Goal: Task Accomplishment & Management: Use online tool/utility

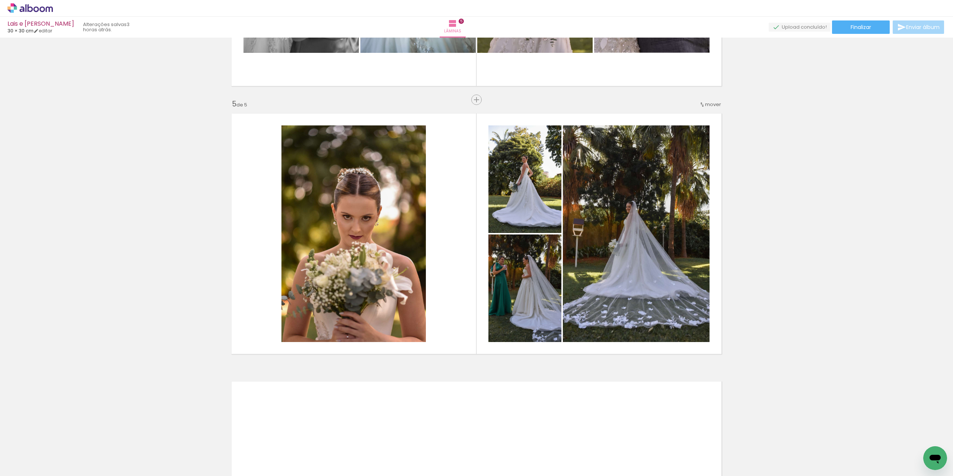
scroll to position [0, 258]
click at [535, 207] on quentale-photo at bounding box center [524, 179] width 73 height 108
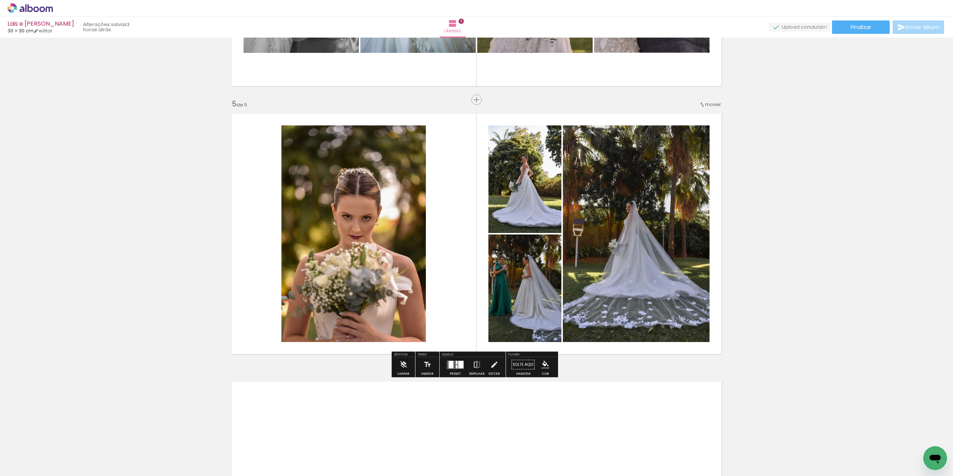
click at [533, 205] on quentale-photo at bounding box center [524, 179] width 73 height 108
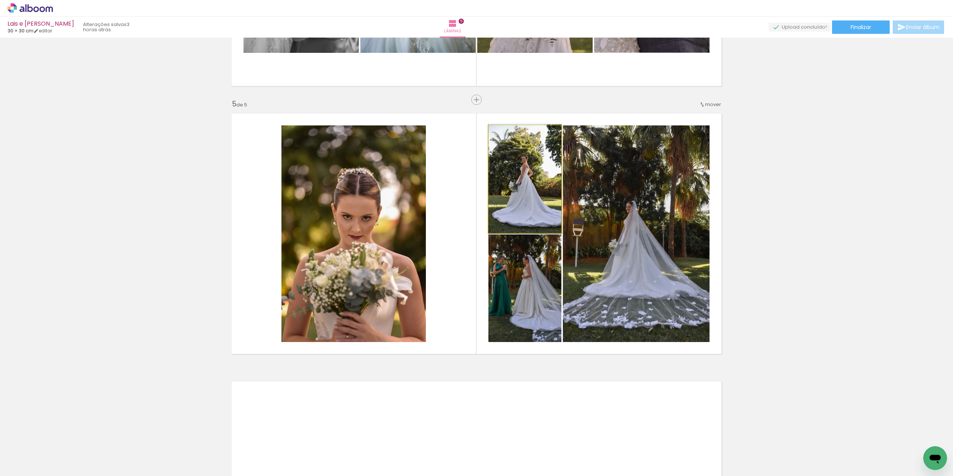
click at [533, 205] on quentale-photo at bounding box center [524, 179] width 73 height 108
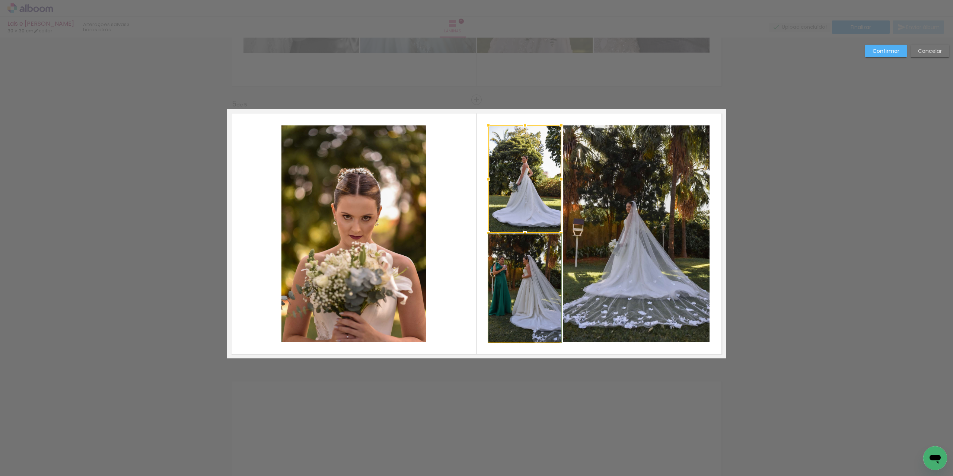
click at [527, 295] on quentale-photo at bounding box center [524, 288] width 73 height 108
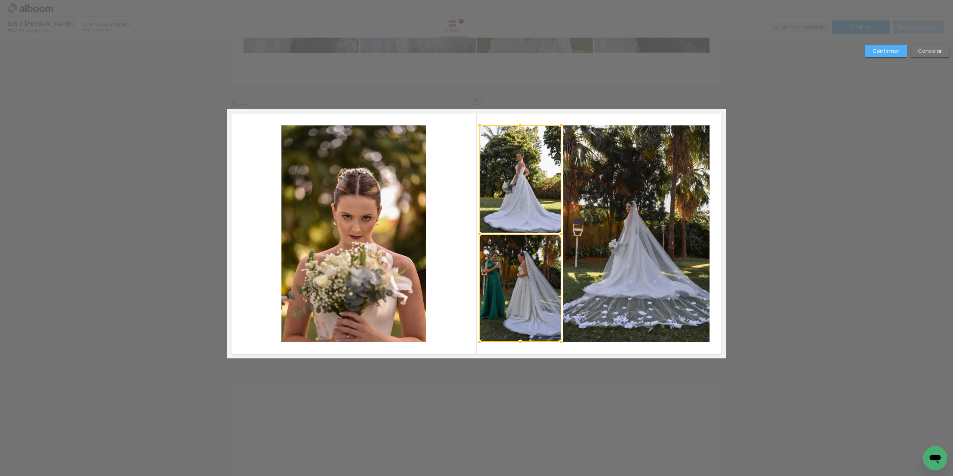
drag, startPoint x: 486, startPoint y: 233, endPoint x: 477, endPoint y: 233, distance: 9.0
click at [477, 233] on div at bounding box center [479, 233] width 15 height 15
click at [503, 225] on quentale-photo at bounding box center [520, 179] width 82 height 108
click at [507, 261] on quentale-photo at bounding box center [520, 288] width 82 height 108
click at [636, 222] on quentale-photo at bounding box center [636, 233] width 147 height 217
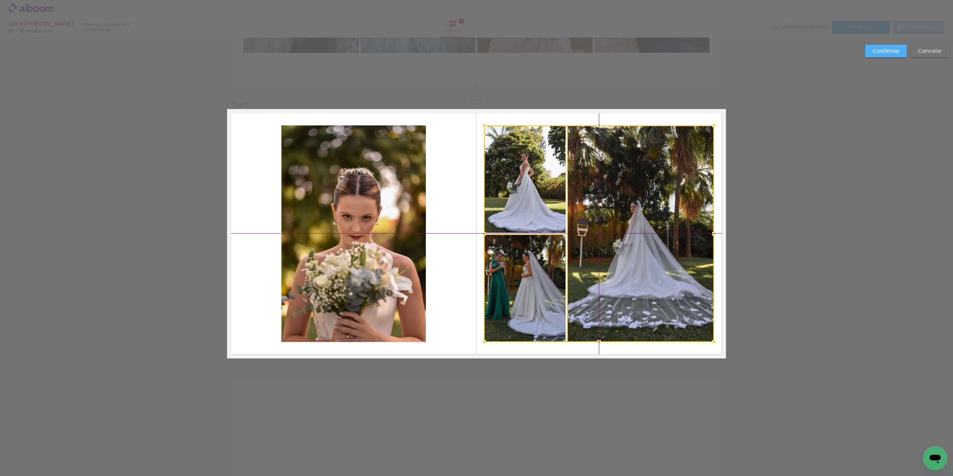
drag, startPoint x: 667, startPoint y: 220, endPoint x: 671, endPoint y: 221, distance: 4.2
click at [671, 221] on div at bounding box center [599, 233] width 230 height 217
click at [0, 0] on slot "Confirmar" at bounding box center [0, 0] width 0 height 0
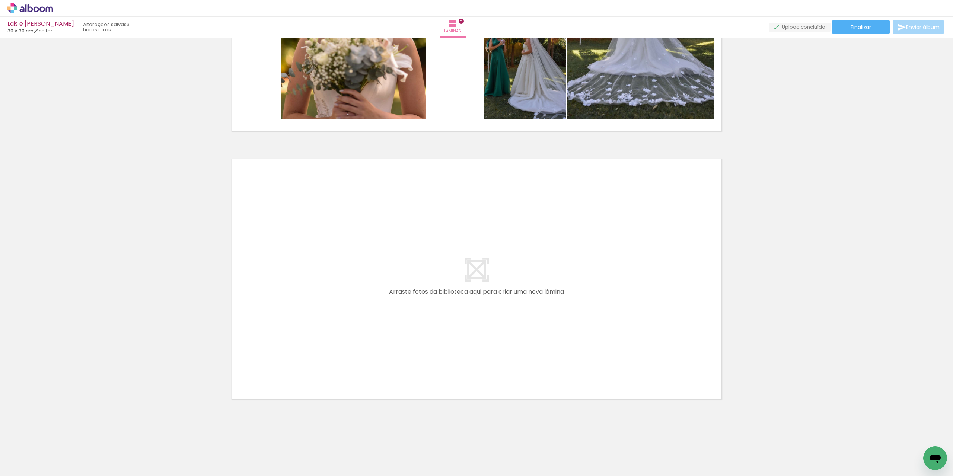
scroll to position [0, 0]
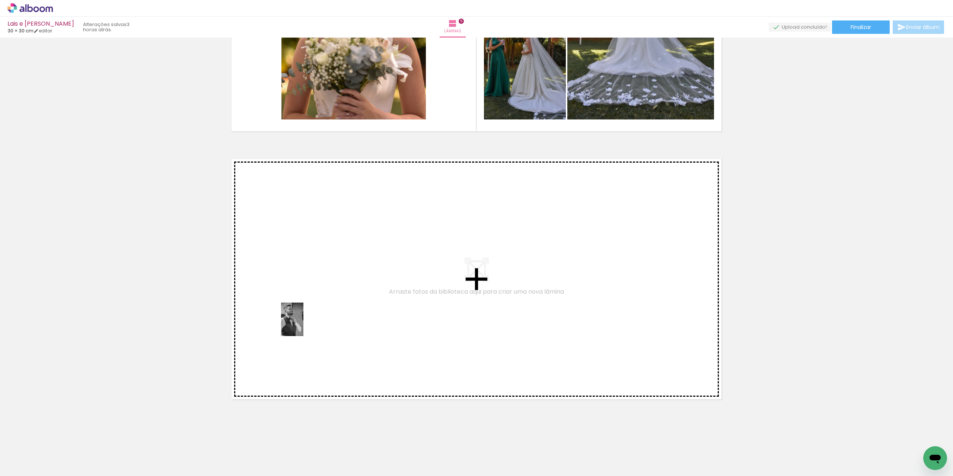
drag, startPoint x: 75, startPoint y: 454, endPoint x: 303, endPoint y: 325, distance: 262.3
click at [303, 325] on quentale-workspace at bounding box center [476, 238] width 953 height 476
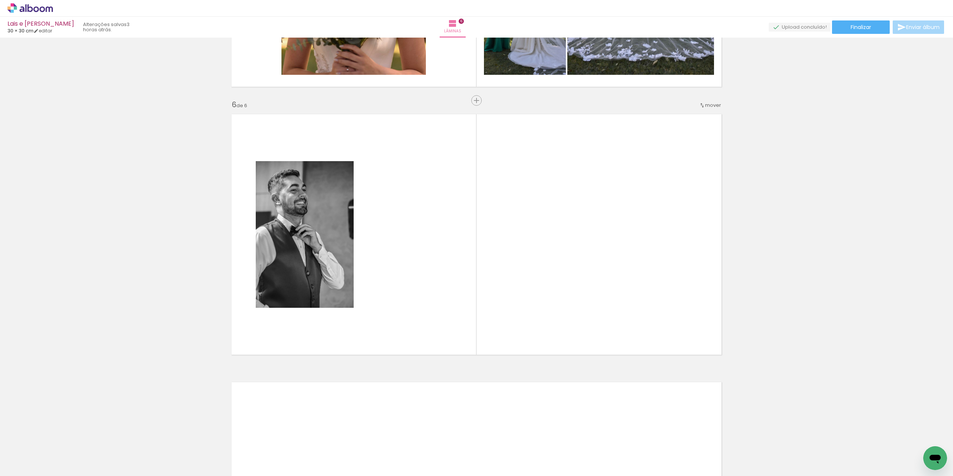
scroll to position [1290, 0]
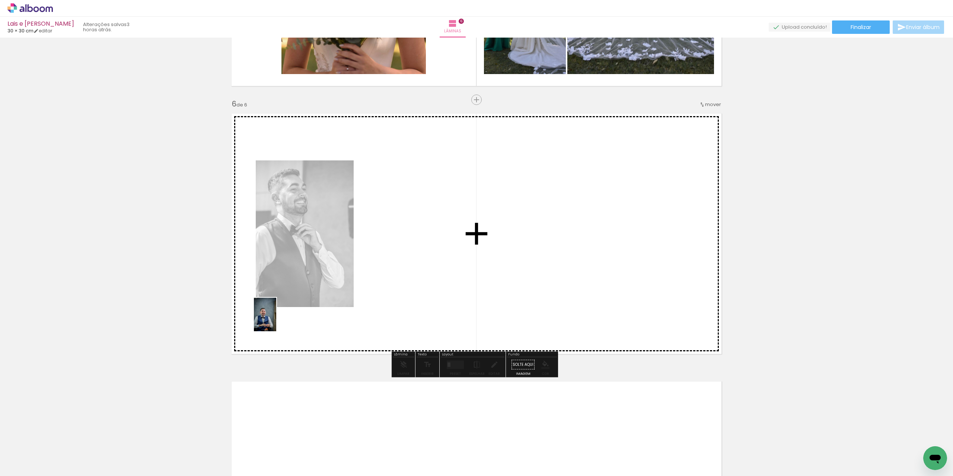
drag, startPoint x: 123, startPoint y: 447, endPoint x: 276, endPoint y: 320, distance: 198.7
click at [276, 320] on quentale-workspace at bounding box center [476, 238] width 953 height 476
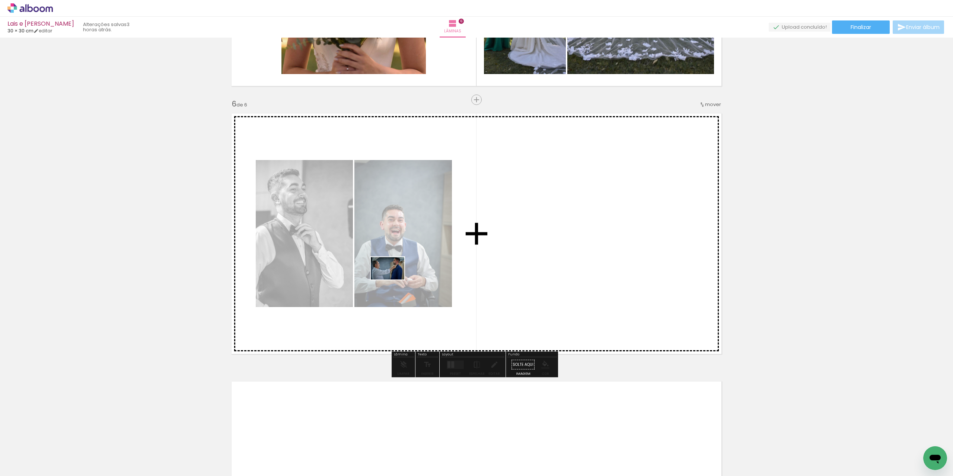
drag, startPoint x: 159, startPoint y: 461, endPoint x: 394, endPoint y: 279, distance: 297.1
click at [394, 279] on quentale-workspace at bounding box center [476, 238] width 953 height 476
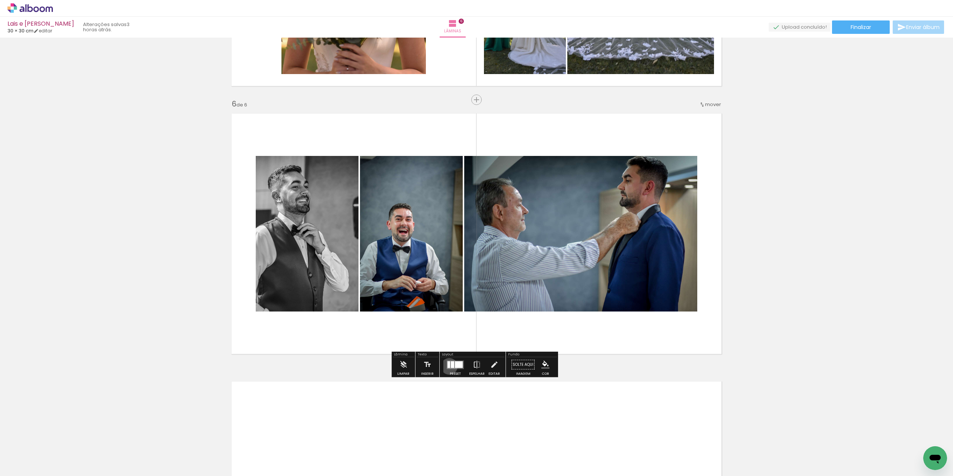
click at [447, 366] on div at bounding box center [448, 364] width 3 height 7
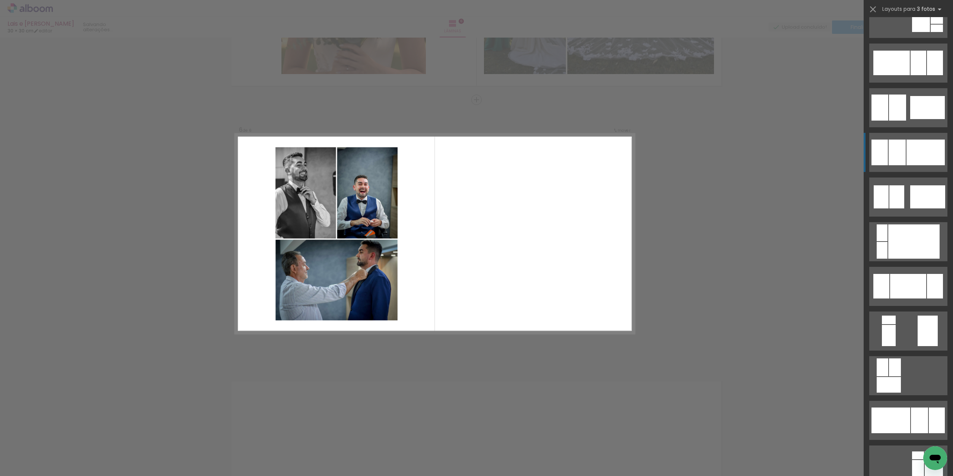
scroll to position [558, 0]
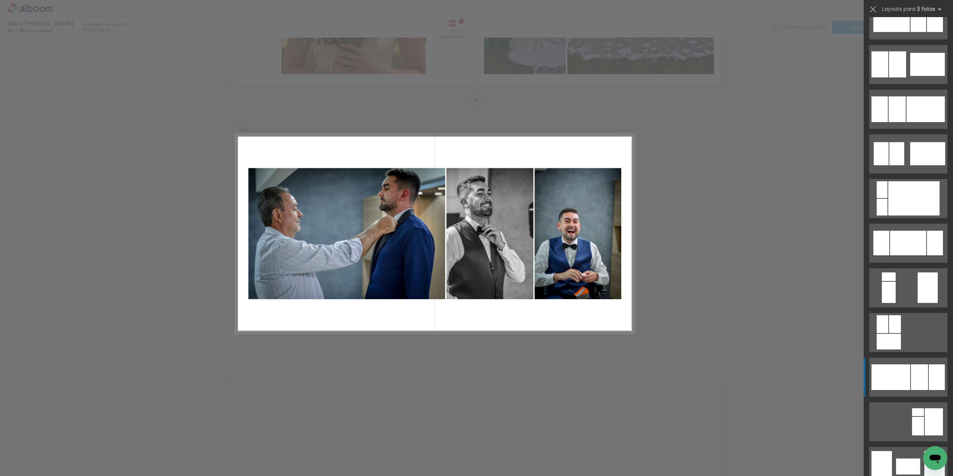
click at [901, 378] on div at bounding box center [890, 377] width 39 height 26
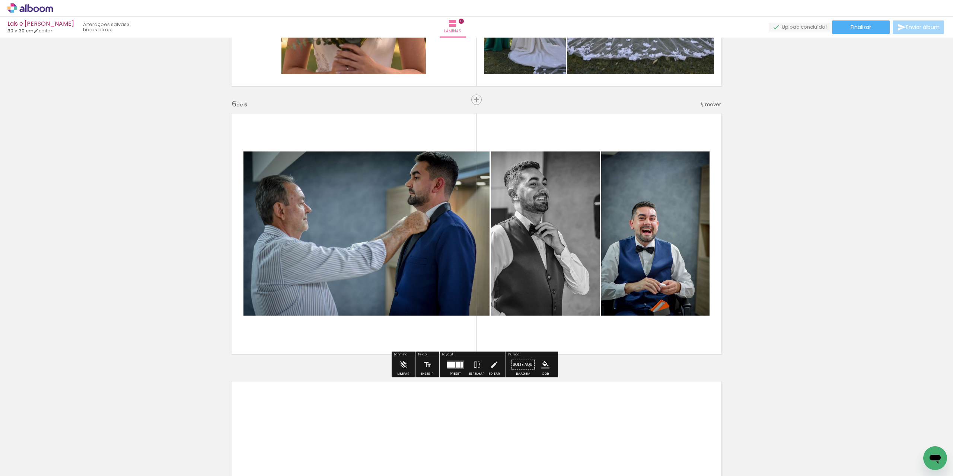
click at [422, 208] on quentale-photo at bounding box center [366, 233] width 246 height 164
click at [620, 196] on quentale-photo at bounding box center [655, 233] width 108 height 164
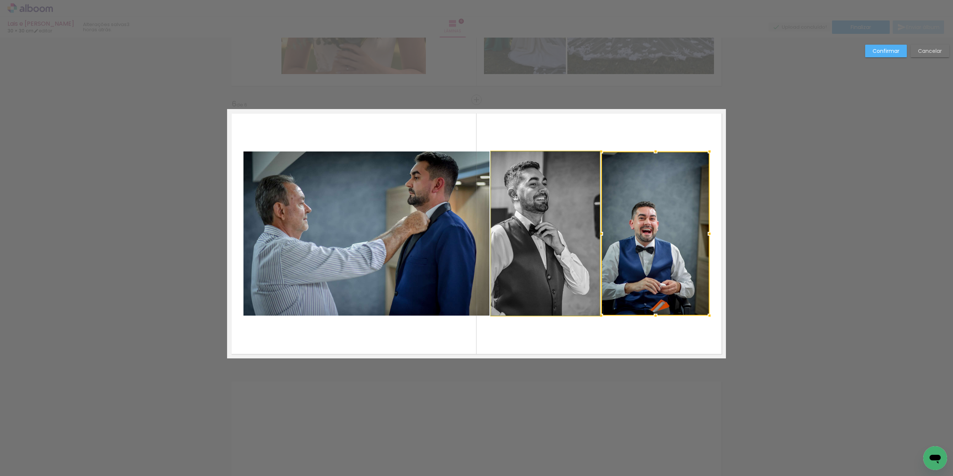
click at [548, 214] on quentale-photo at bounding box center [545, 233] width 109 height 164
click at [433, 226] on quentale-photo at bounding box center [366, 233] width 246 height 164
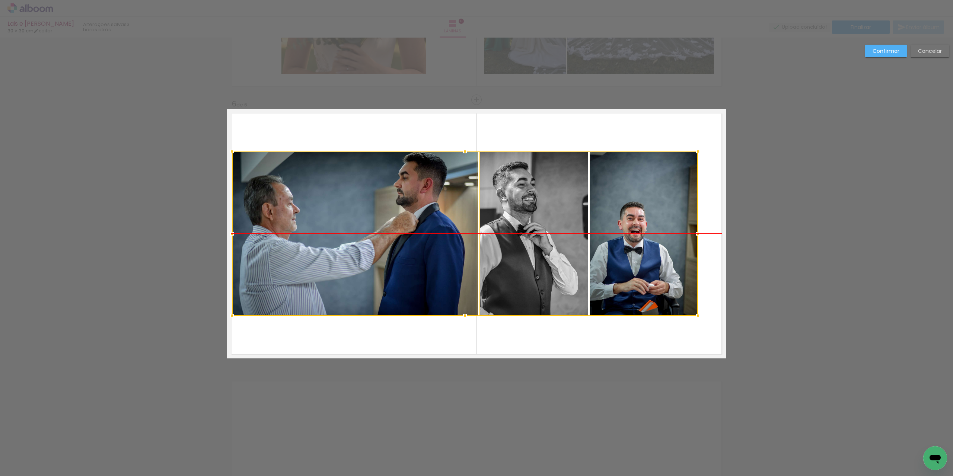
drag, startPoint x: 438, startPoint y: 226, endPoint x: 426, endPoint y: 228, distance: 12.0
click at [426, 228] on div at bounding box center [465, 233] width 466 height 164
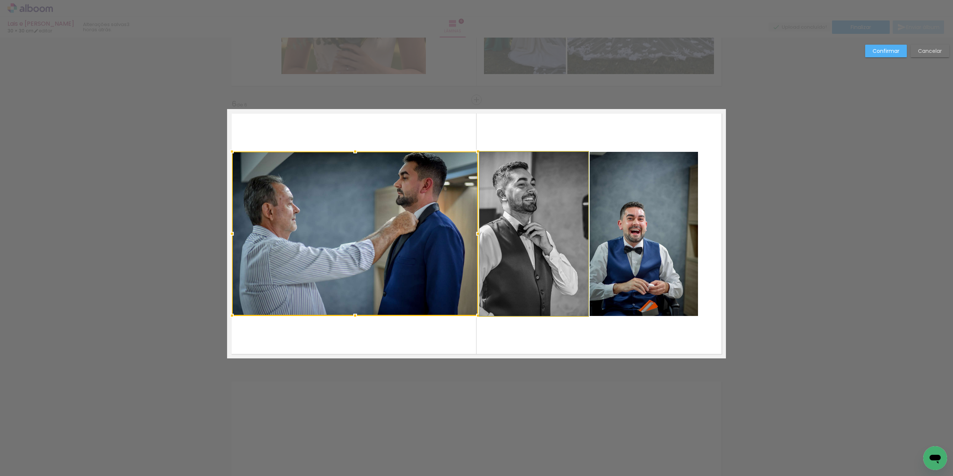
click at [540, 195] on quentale-photo at bounding box center [533, 234] width 109 height 164
click at [644, 199] on quentale-photo at bounding box center [643, 234] width 108 height 164
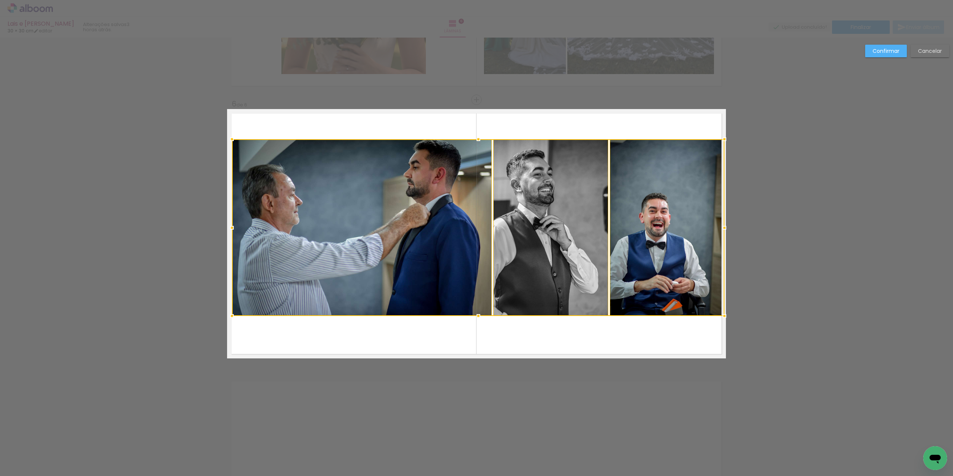
drag, startPoint x: 696, startPoint y: 151, endPoint x: 719, endPoint y: 137, distance: 27.1
click at [719, 137] on div at bounding box center [724, 139] width 15 height 15
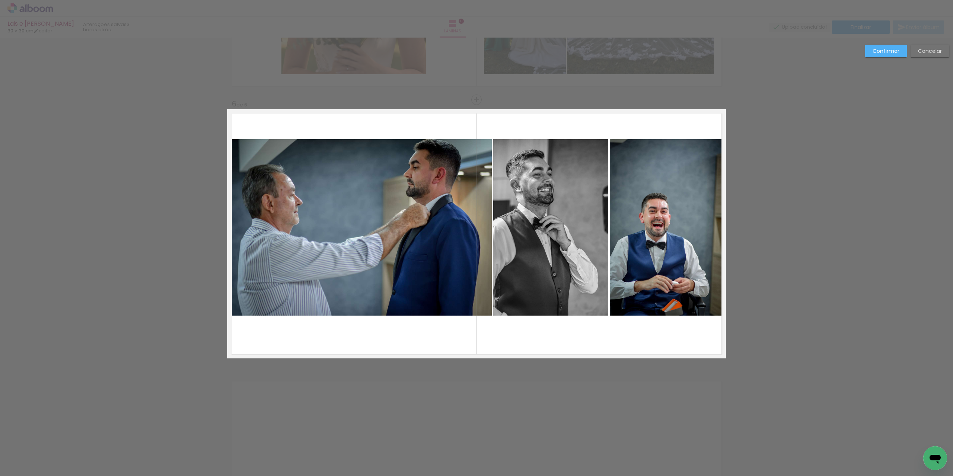
click at [689, 186] on quentale-photo at bounding box center [667, 227] width 114 height 177
click at [550, 210] on quentale-photo at bounding box center [550, 227] width 115 height 177
click at [451, 215] on quentale-photo at bounding box center [362, 227] width 260 height 177
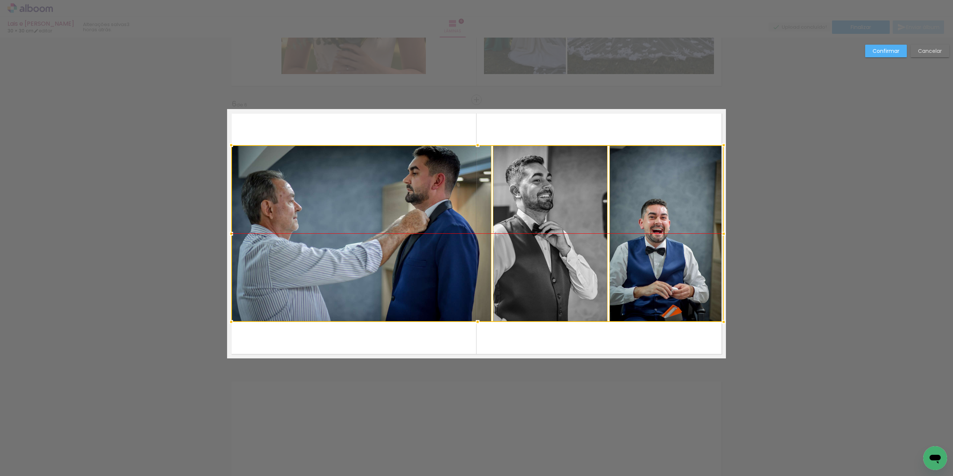
drag, startPoint x: 437, startPoint y: 215, endPoint x: 436, endPoint y: 221, distance: 6.0
click at [436, 221] on div at bounding box center [477, 233] width 492 height 177
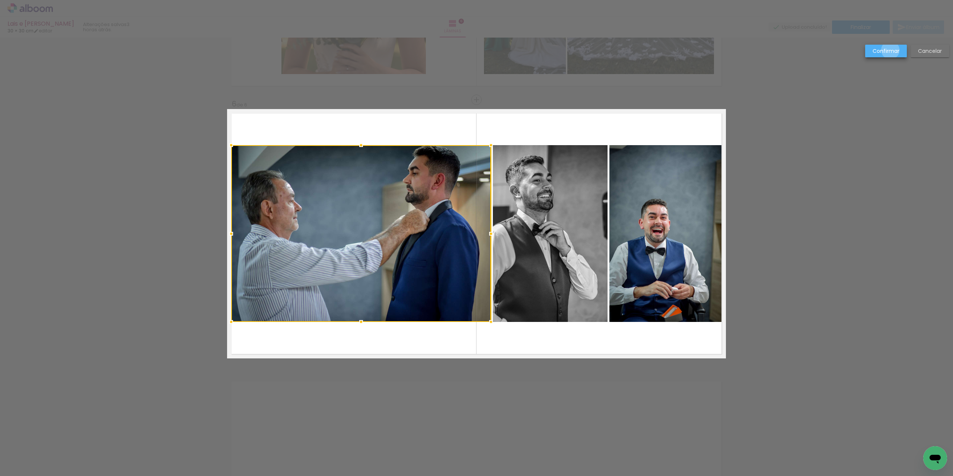
click at [0, 0] on slot "Confirmar" at bounding box center [0, 0] width 0 height 0
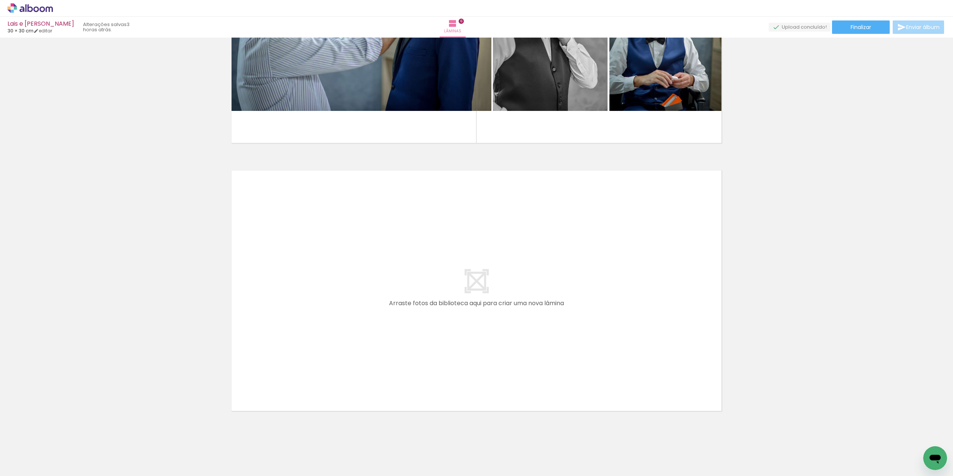
scroll to position [1512, 0]
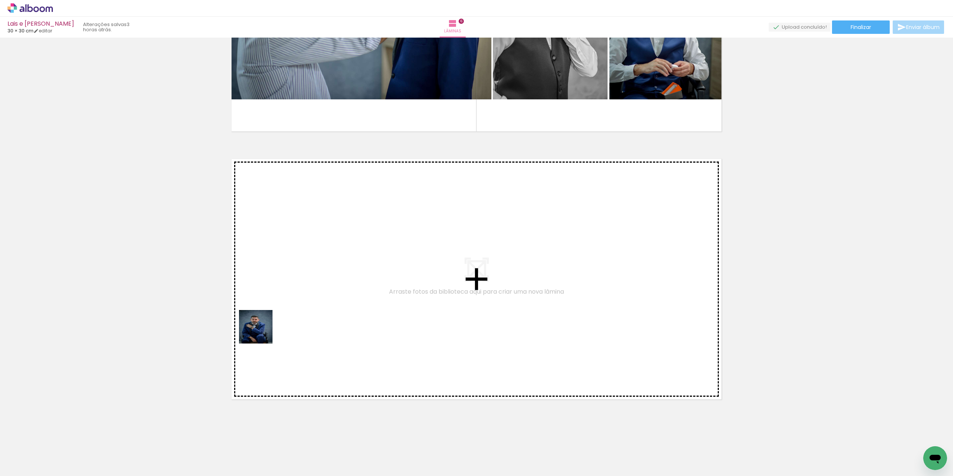
drag, startPoint x: 204, startPoint y: 452, endPoint x: 276, endPoint y: 304, distance: 164.3
click at [276, 304] on quentale-workspace at bounding box center [476, 238] width 953 height 476
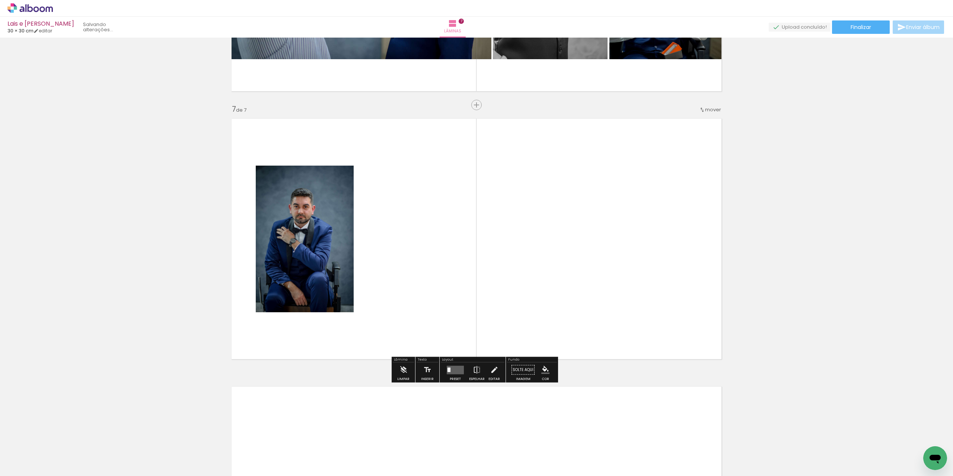
scroll to position [1558, 0]
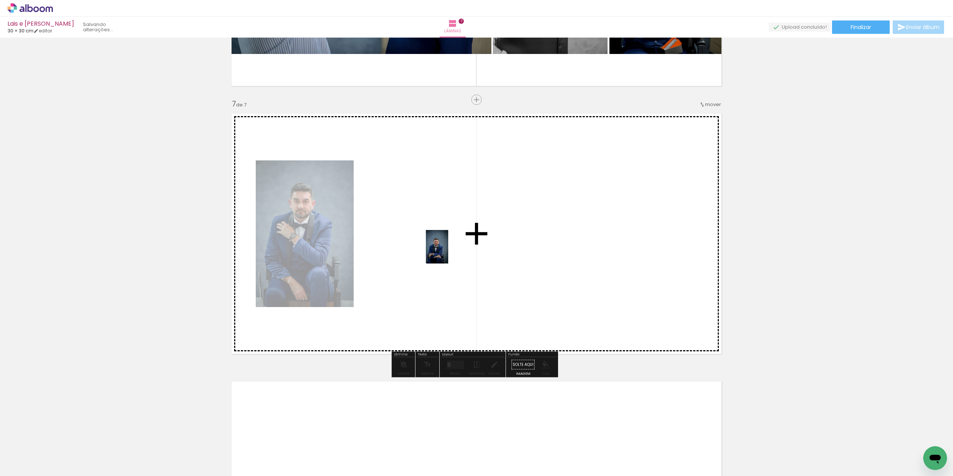
drag, startPoint x: 245, startPoint y: 457, endPoint x: 314, endPoint y: 357, distance: 121.3
click at [450, 245] on quentale-workspace at bounding box center [476, 238] width 953 height 476
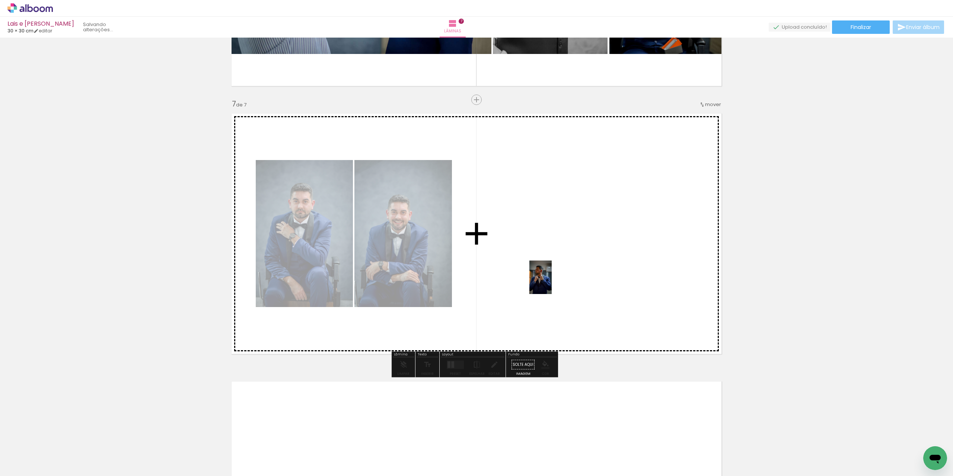
drag, startPoint x: 287, startPoint y: 451, endPoint x: 551, endPoint y: 283, distance: 313.6
click at [551, 283] on quentale-workspace at bounding box center [476, 238] width 953 height 476
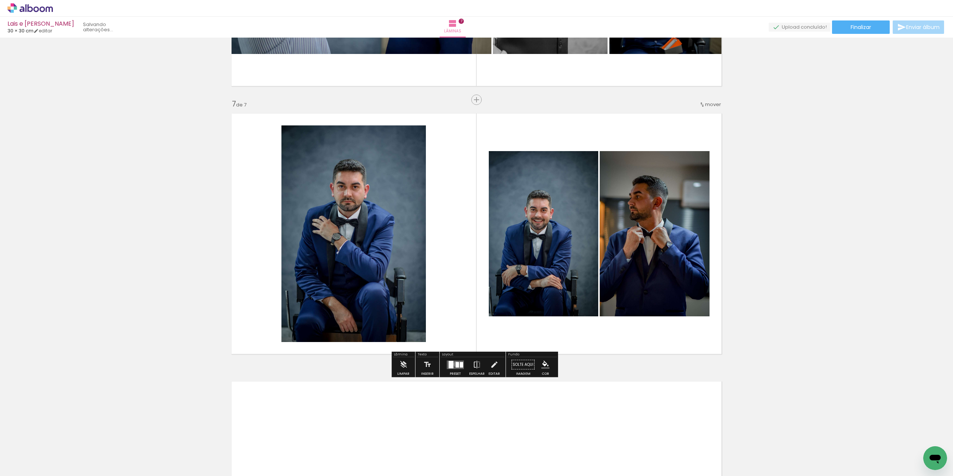
click at [455, 364] on div at bounding box center [456, 365] width 3 height 6
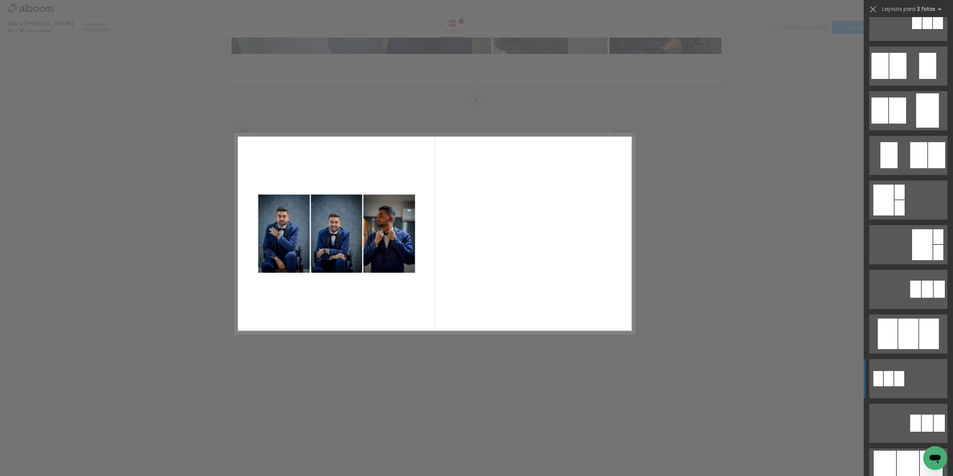
scroll to position [149, 0]
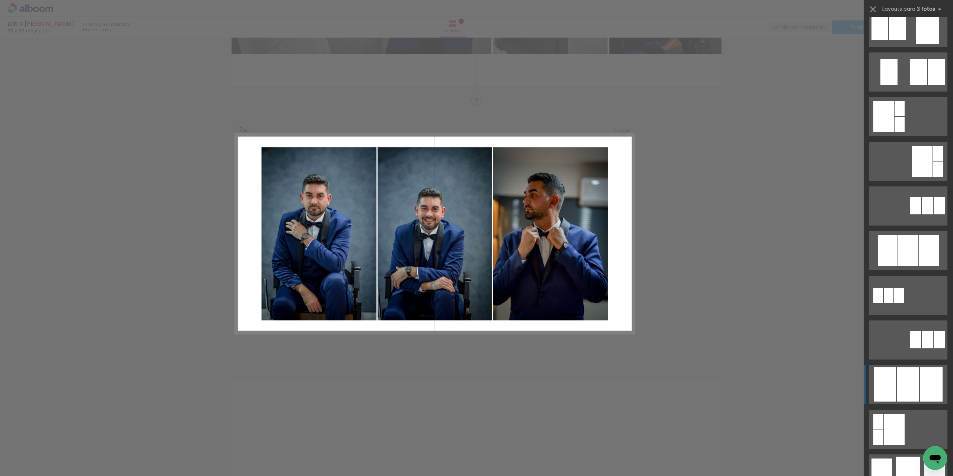
click at [910, 388] on div at bounding box center [907, 384] width 22 height 34
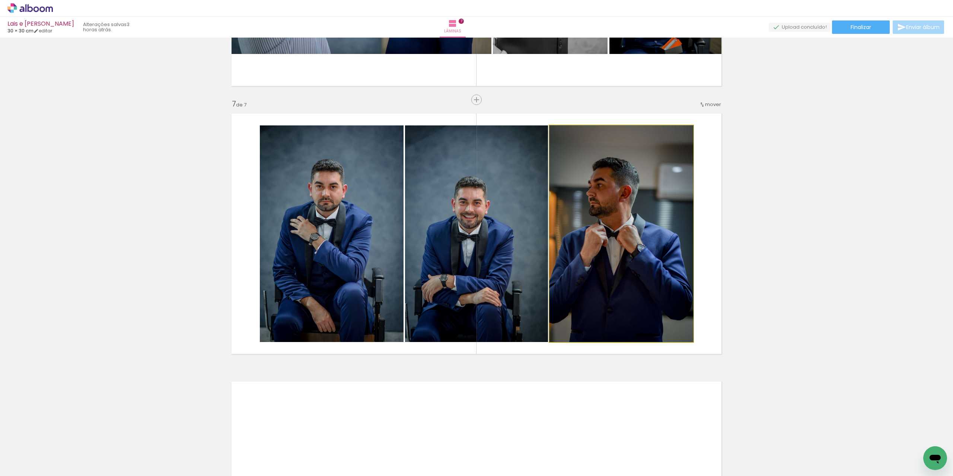
click at [591, 196] on quentale-photo at bounding box center [621, 233] width 144 height 217
drag, startPoint x: 591, startPoint y: 196, endPoint x: 603, endPoint y: 195, distance: 12.7
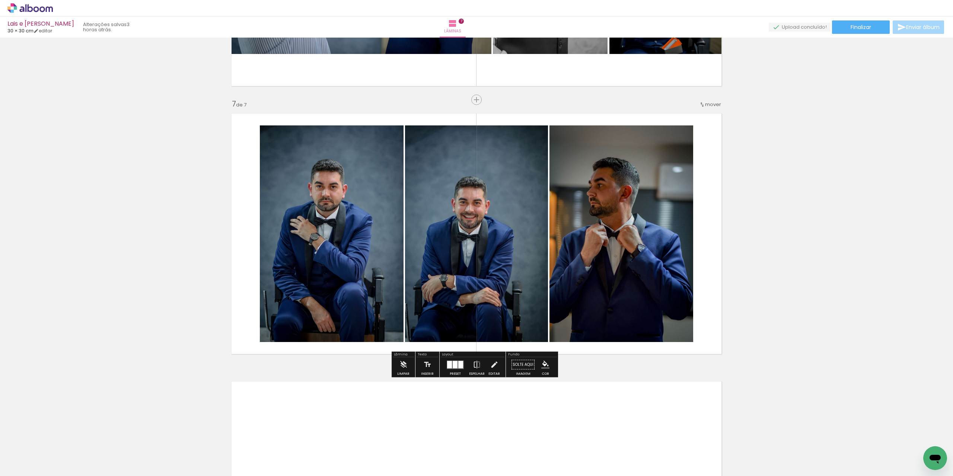
click at [604, 199] on quentale-photo at bounding box center [621, 233] width 144 height 217
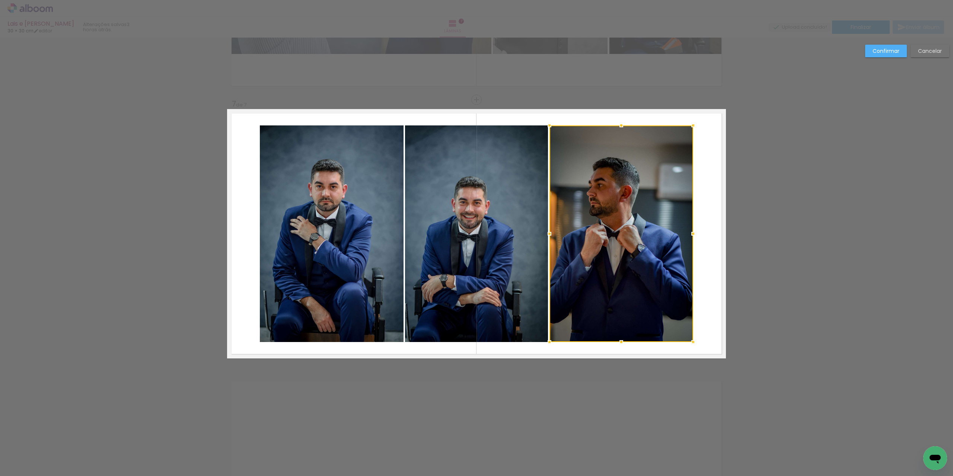
scroll to position [1558, 0]
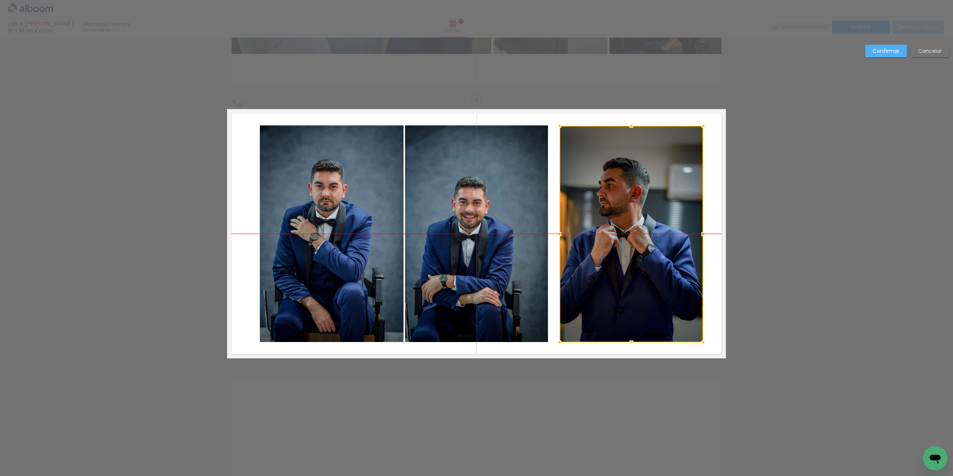
drag, startPoint x: 604, startPoint y: 201, endPoint x: 614, endPoint y: 201, distance: 10.0
click at [614, 201] on div at bounding box center [631, 234] width 144 height 217
click at [359, 215] on quentale-photo at bounding box center [332, 233] width 144 height 217
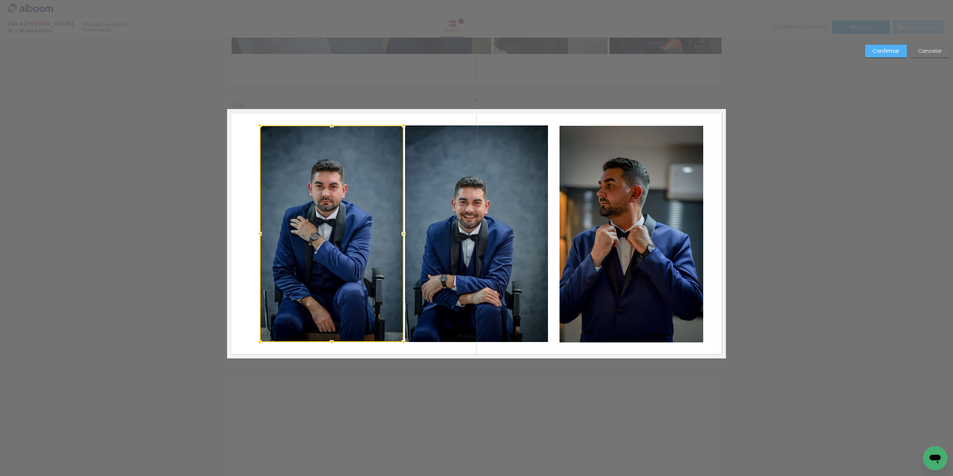
click at [359, 215] on div at bounding box center [332, 233] width 144 height 217
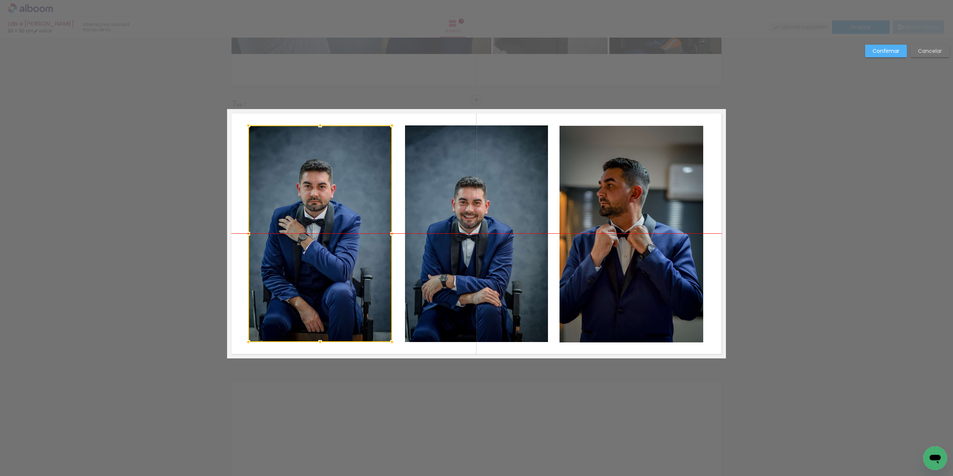
drag, startPoint x: 356, startPoint y: 220, endPoint x: 345, endPoint y: 221, distance: 11.6
click at [345, 221] on div at bounding box center [320, 233] width 144 height 217
click at [491, 205] on quentale-photo at bounding box center [476, 233] width 143 height 217
click at [589, 193] on quentale-photo at bounding box center [631, 234] width 144 height 217
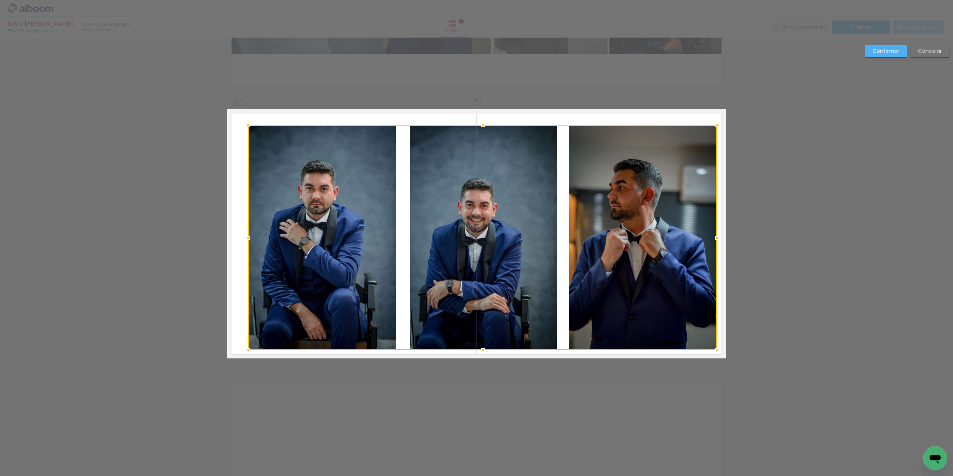
drag, startPoint x: 701, startPoint y: 343, endPoint x: 715, endPoint y: 350, distance: 15.7
click at [715, 350] on div at bounding box center [716, 349] width 15 height 15
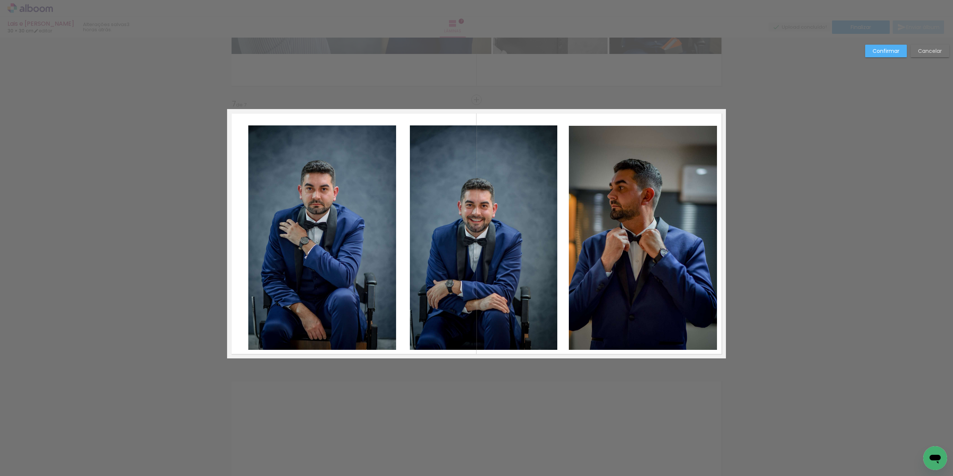
click at [667, 292] on quentale-photo at bounding box center [643, 238] width 148 height 224
click at [436, 244] on quentale-photo at bounding box center [483, 237] width 147 height 224
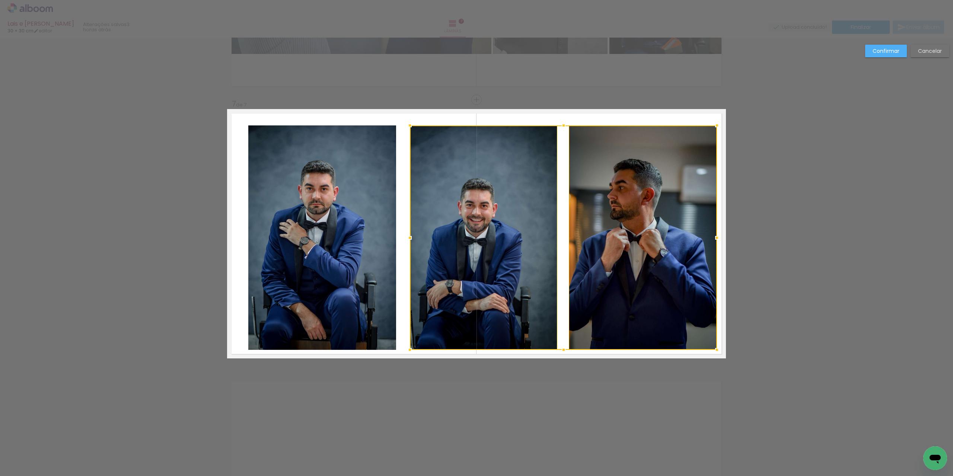
click at [376, 232] on quentale-photo at bounding box center [322, 237] width 148 height 224
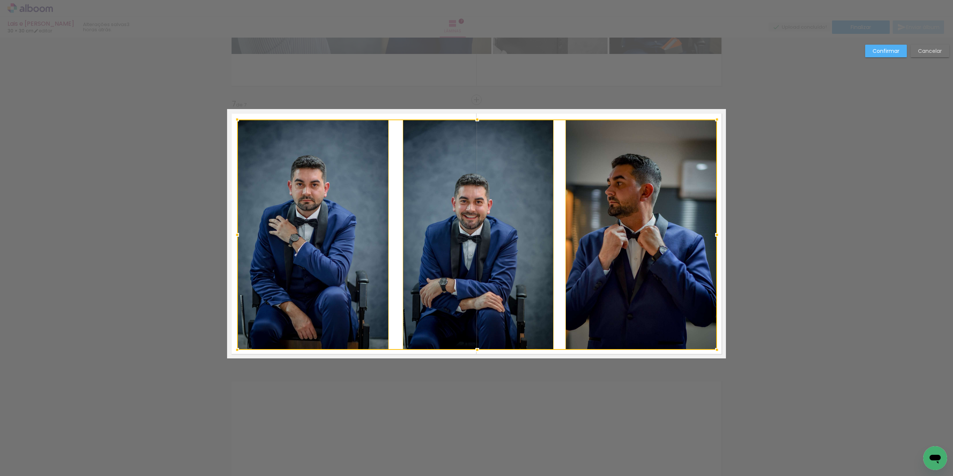
drag, startPoint x: 244, startPoint y: 125, endPoint x: 234, endPoint y: 119, distance: 12.3
click at [234, 119] on div at bounding box center [237, 119] width 15 height 15
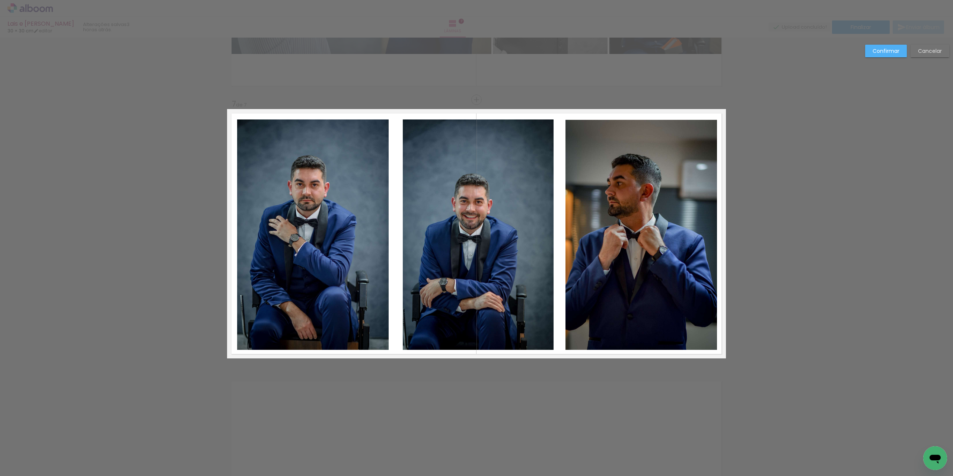
click at [0, 0] on slot "Confirmar" at bounding box center [0, 0] width 0 height 0
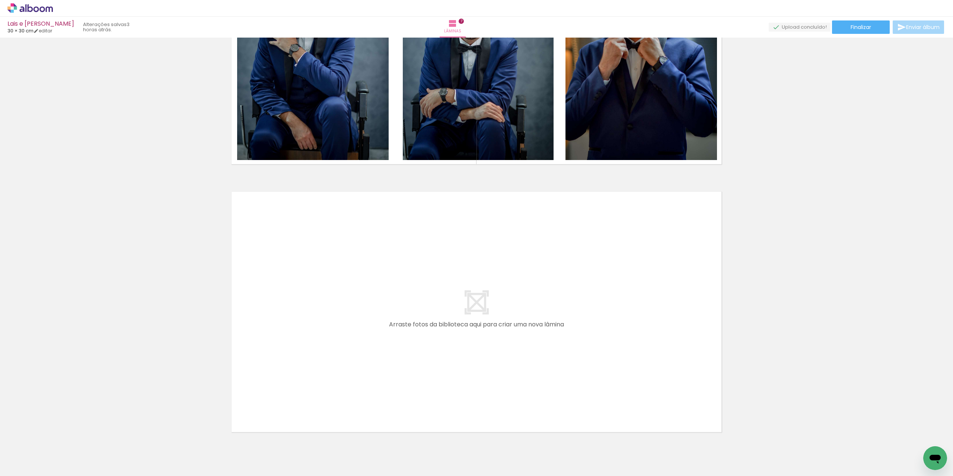
scroll to position [1780, 0]
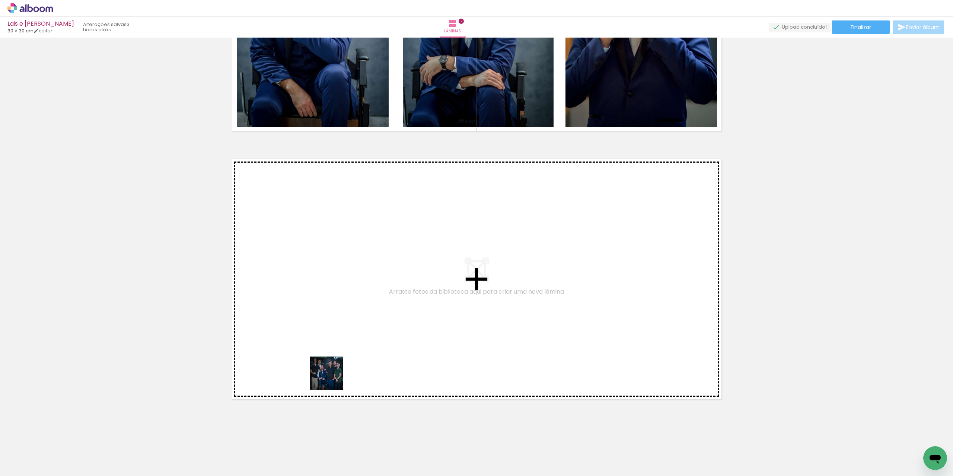
drag, startPoint x: 322, startPoint y: 449, endPoint x: 354, endPoint y: 430, distance: 37.2
click at [332, 362] on quentale-workspace at bounding box center [476, 238] width 953 height 476
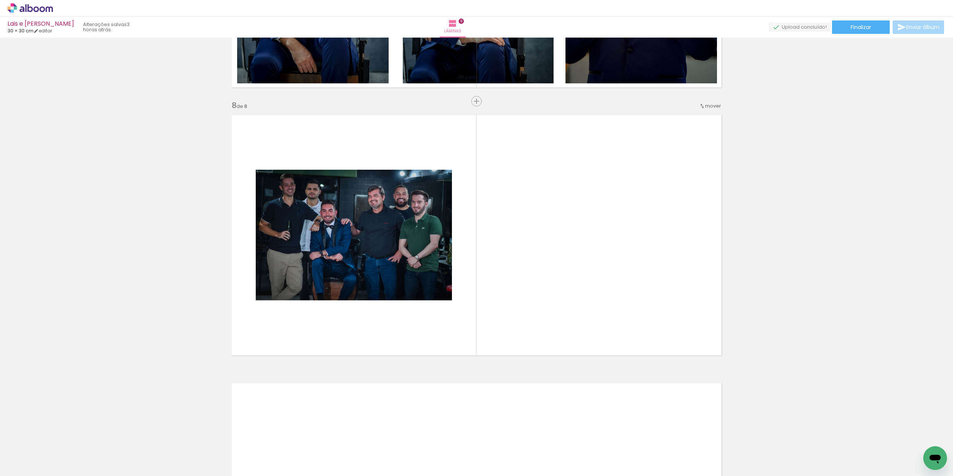
scroll to position [1826, 0]
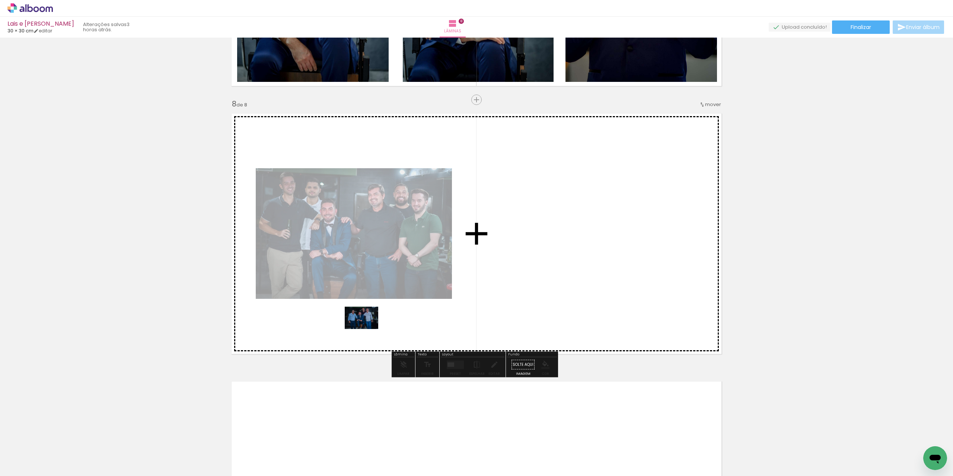
drag, startPoint x: 364, startPoint y: 452, endPoint x: 367, endPoint y: 329, distance: 123.2
click at [367, 329] on quentale-workspace at bounding box center [476, 238] width 953 height 476
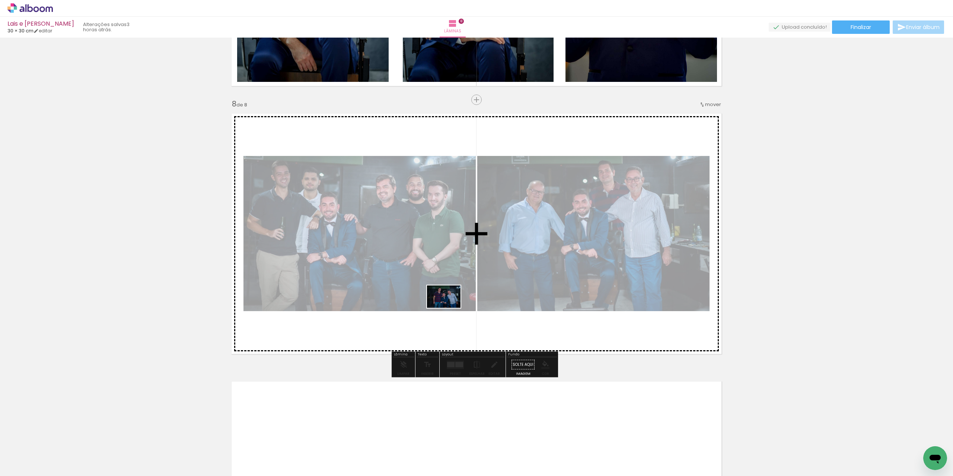
drag, startPoint x: 413, startPoint y: 454, endPoint x: 449, endPoint y: 308, distance: 151.0
click at [449, 308] on quentale-workspace at bounding box center [476, 238] width 953 height 476
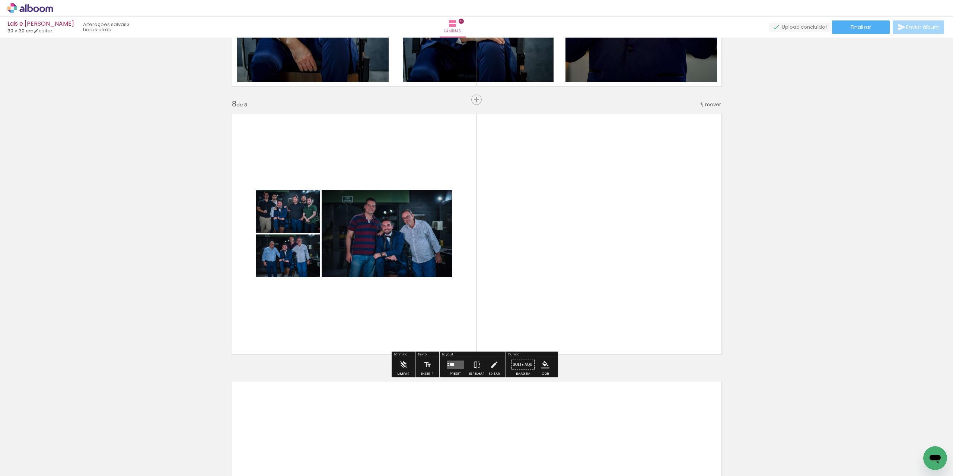
click at [450, 364] on div at bounding box center [452, 364] width 4 height 3
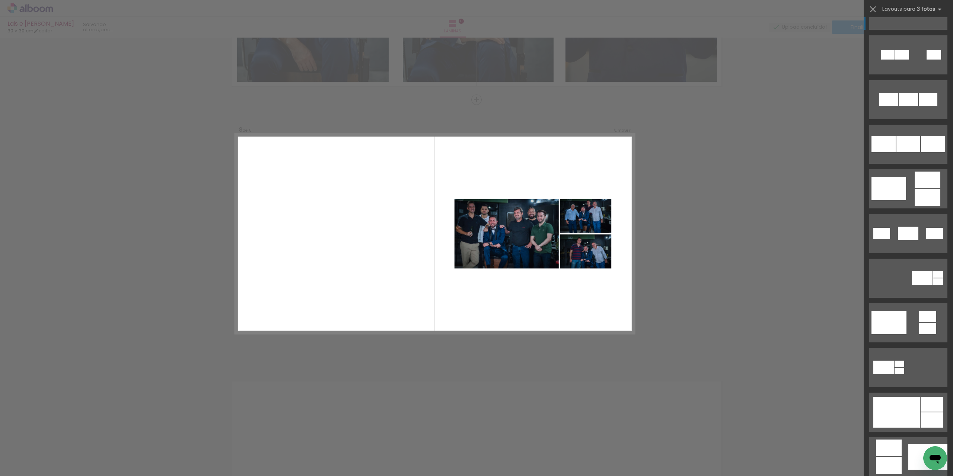
scroll to position [149, 0]
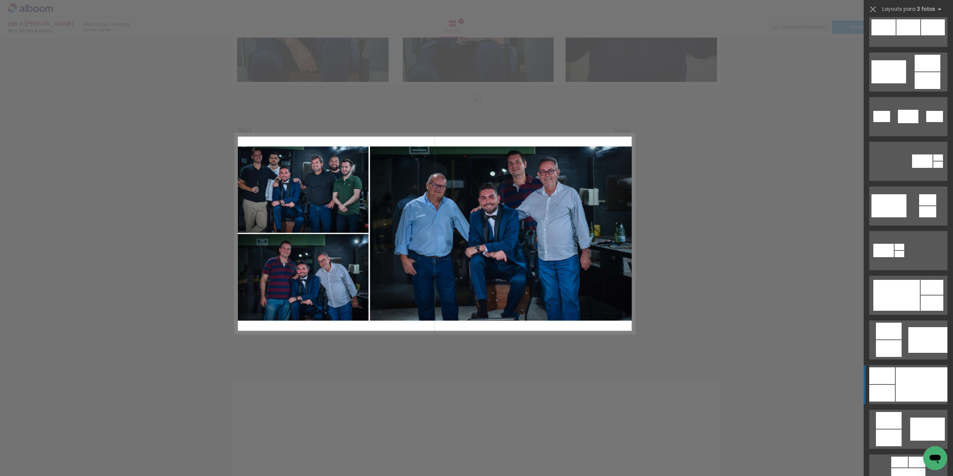
click at [895, 390] on div at bounding box center [921, 384] width 52 height 34
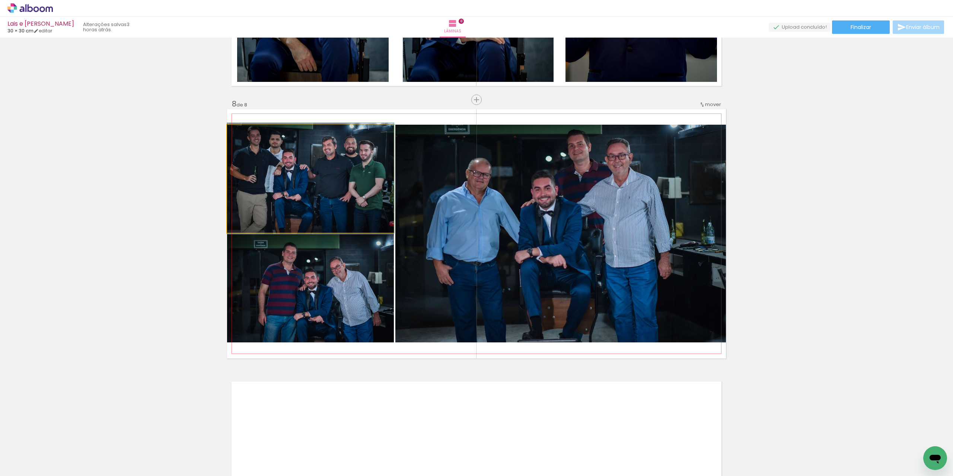
click at [289, 182] on quentale-photo at bounding box center [310, 179] width 167 height 108
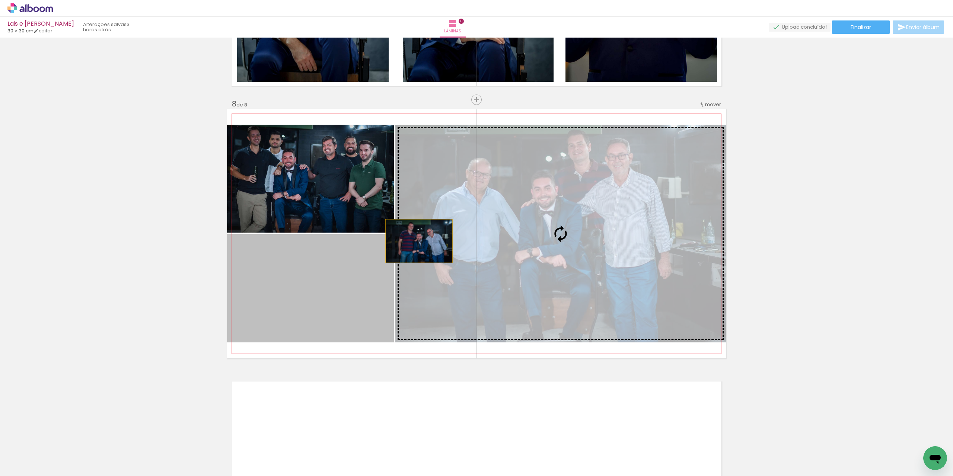
drag, startPoint x: 288, startPoint y: 276, endPoint x: 416, endPoint y: 241, distance: 132.7
click at [0, 0] on slot at bounding box center [0, 0] width 0 height 0
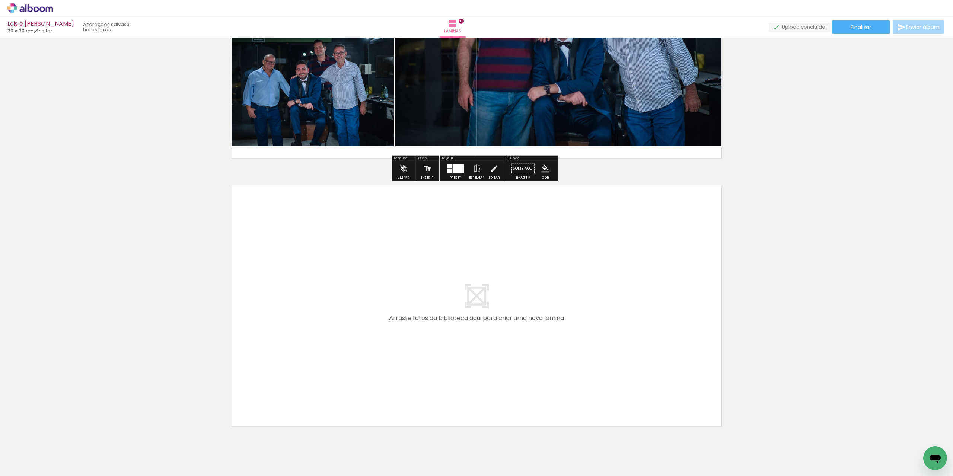
scroll to position [2048, 0]
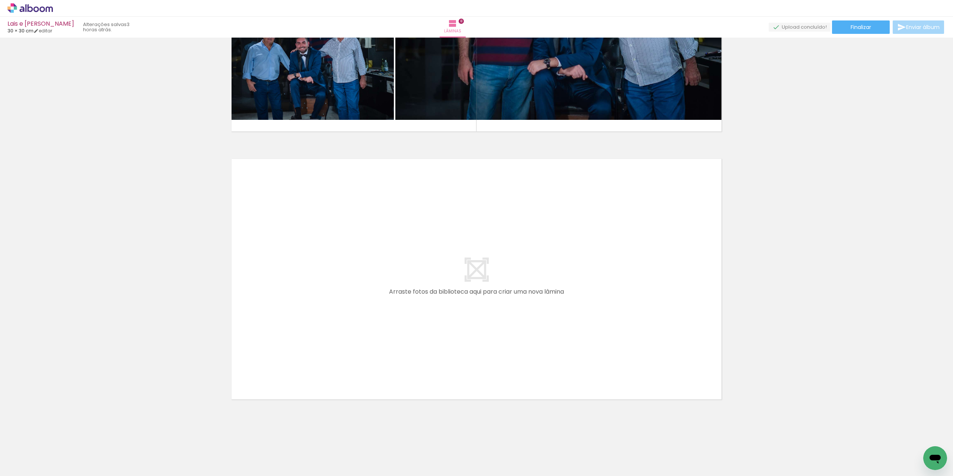
click at [22, 453] on input "Todas as fotos" at bounding box center [21, 453] width 28 height 6
click at [0, 0] on slot "Não utilizadas" at bounding box center [0, 0] width 0 height 0
type input "Não utilizadas"
